Goal: Information Seeking & Learning: Learn about a topic

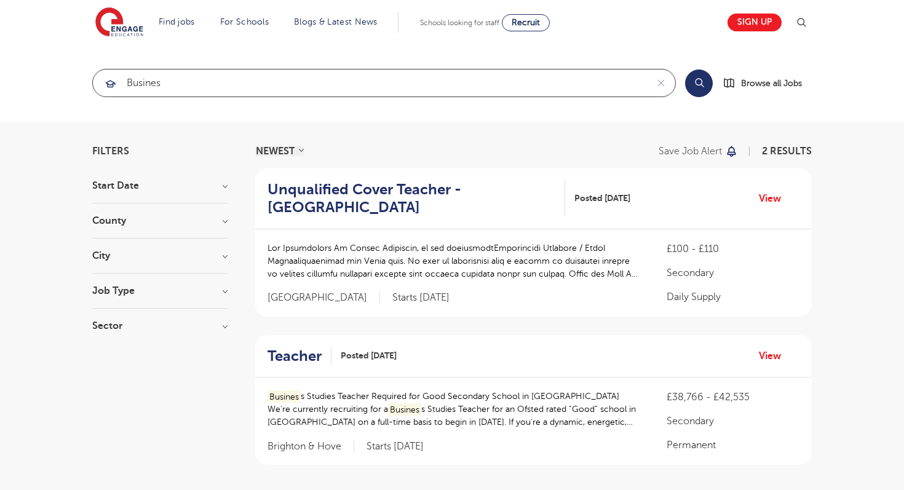
click at [199, 87] on input "busines" at bounding box center [370, 82] width 554 height 27
drag, startPoint x: 199, startPoint y: 87, endPoint x: 68, endPoint y: 84, distance: 131.0
click at [68, 84] on section "busines Search Browse all Jobs" at bounding box center [452, 82] width 904 height 77
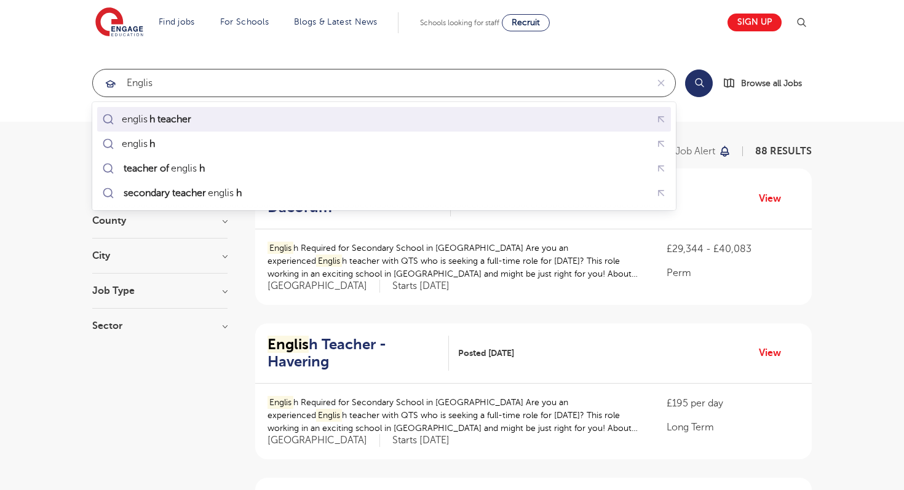
click at [151, 117] on mark "h teacher" at bounding box center [170, 119] width 45 height 15
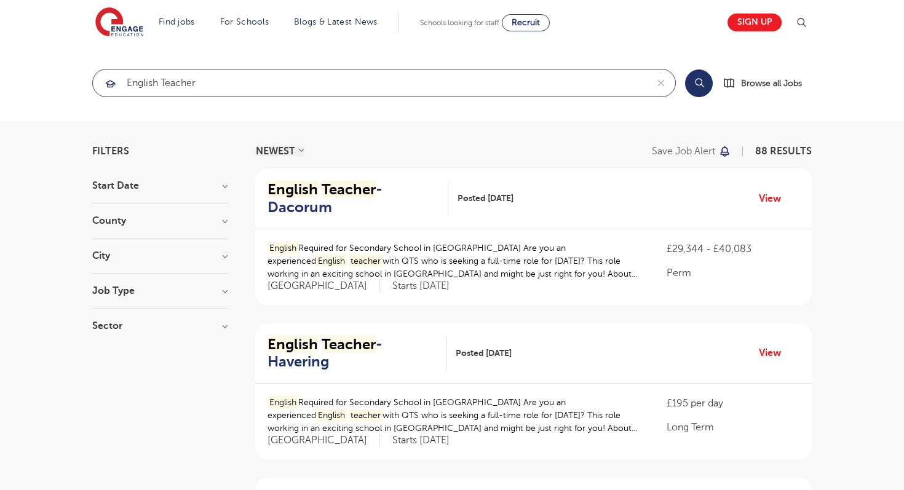
type input "english teacher"
